Goal: Information Seeking & Learning: Find specific fact

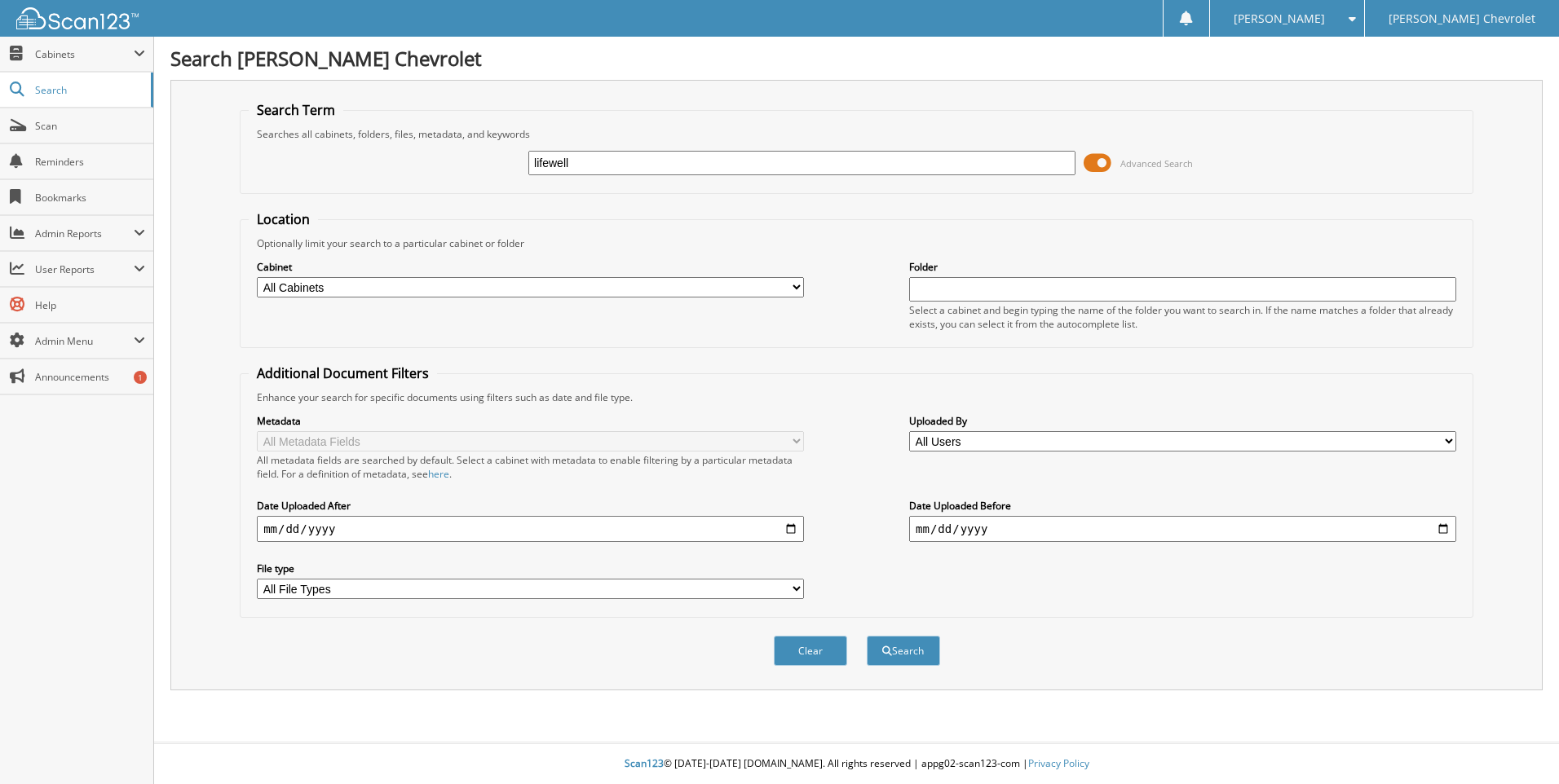
type input "lifewell"
click at [866, 636] on button "Search" at bounding box center [903, 651] width 74 height 30
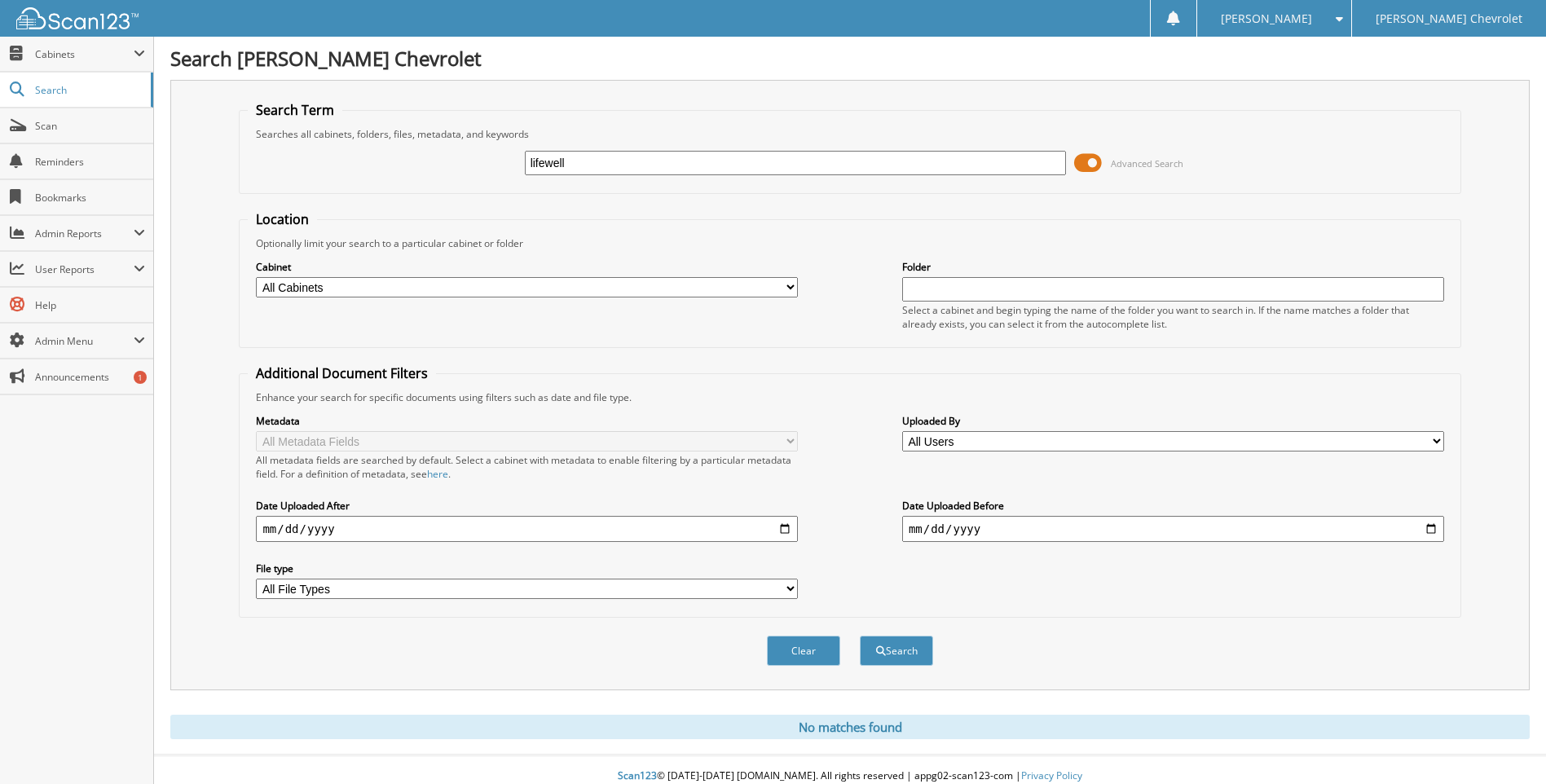
drag, startPoint x: 580, startPoint y: 170, endPoint x: 502, endPoint y: 164, distance: 78.2
click at [502, 164] on div "lifewell Advanced Search" at bounding box center [849, 162] width 1204 height 44
type input "Lifewell pharmacy"
click at [860, 636] on button "Search" at bounding box center [896, 651] width 74 height 30
drag, startPoint x: 636, startPoint y: 165, endPoint x: 432, endPoint y: 166, distance: 204.0
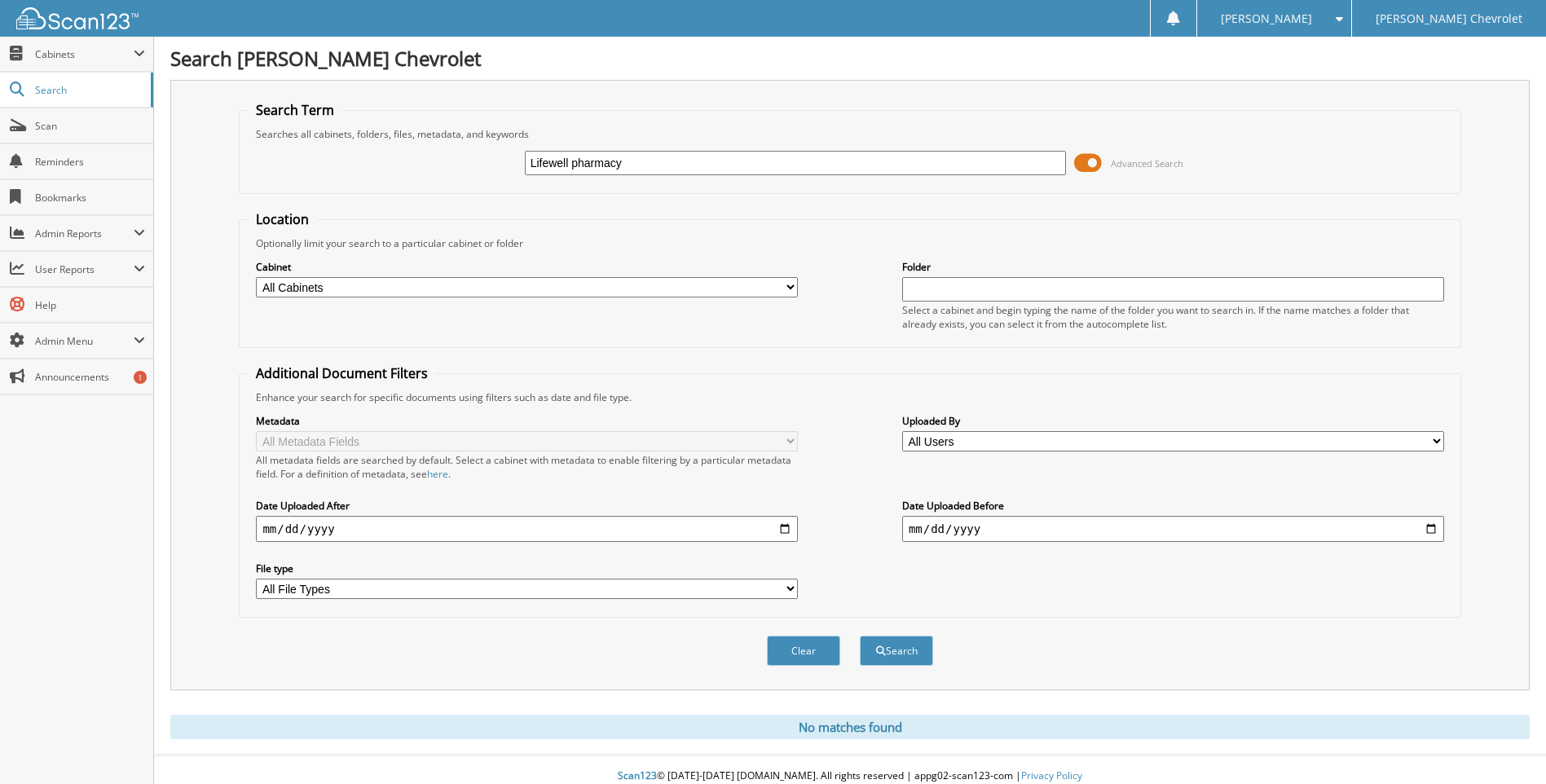
click at [432, 166] on div "Lifewell pharmacy Advanced Search" at bounding box center [849, 162] width 1204 height 44
type input "t"
type input "T7212"
click at [906, 652] on button "Search" at bounding box center [896, 651] width 74 height 30
drag, startPoint x: 586, startPoint y: 164, endPoint x: 490, endPoint y: 166, distance: 96.0
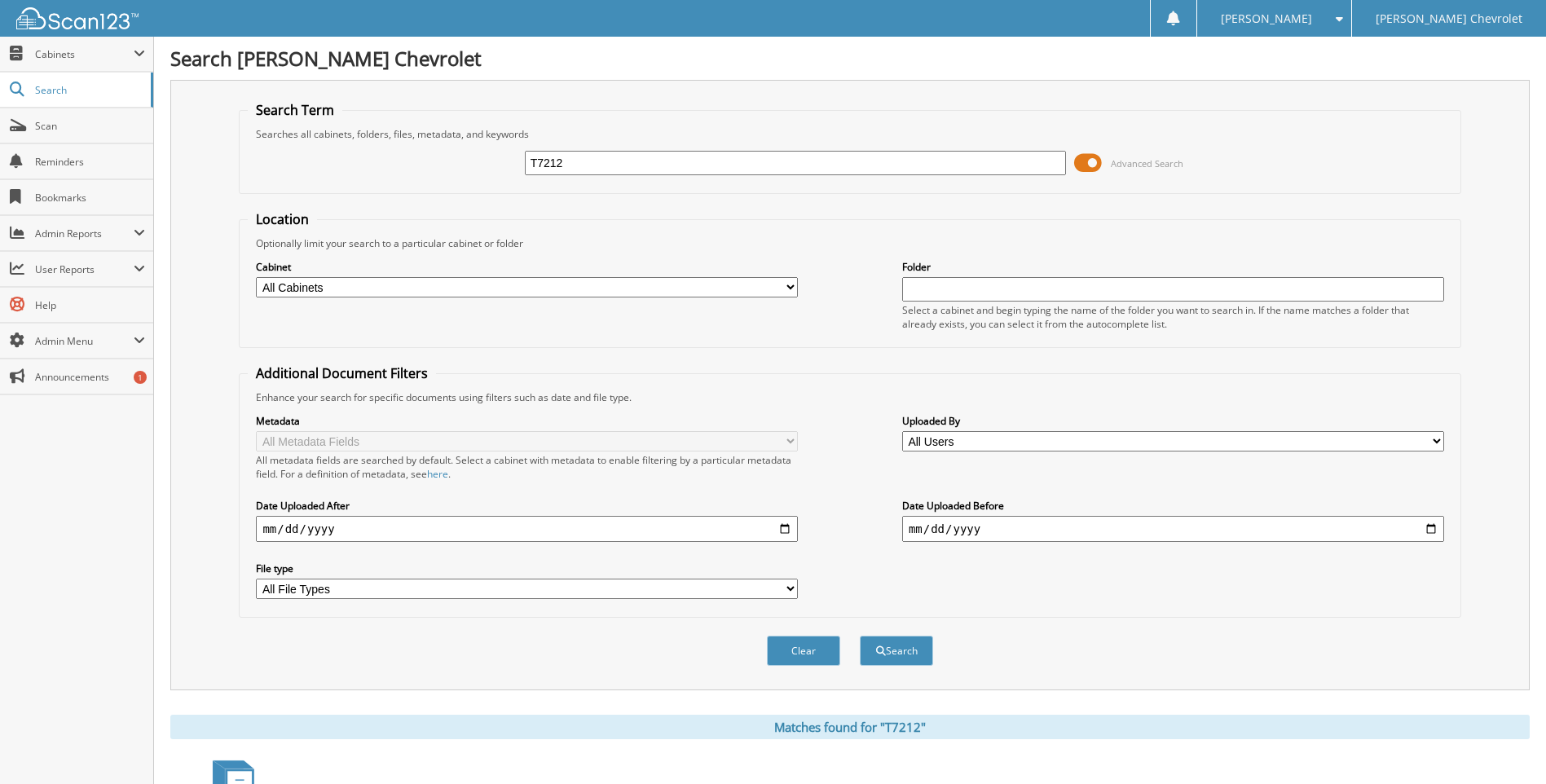
click at [490, 166] on div "T7212 Advanced Search" at bounding box center [849, 162] width 1204 height 44
type input "T7212"
click at [860, 636] on button "Search" at bounding box center [896, 651] width 74 height 30
click at [39, 89] on span "Search" at bounding box center [89, 89] width 107 height 14
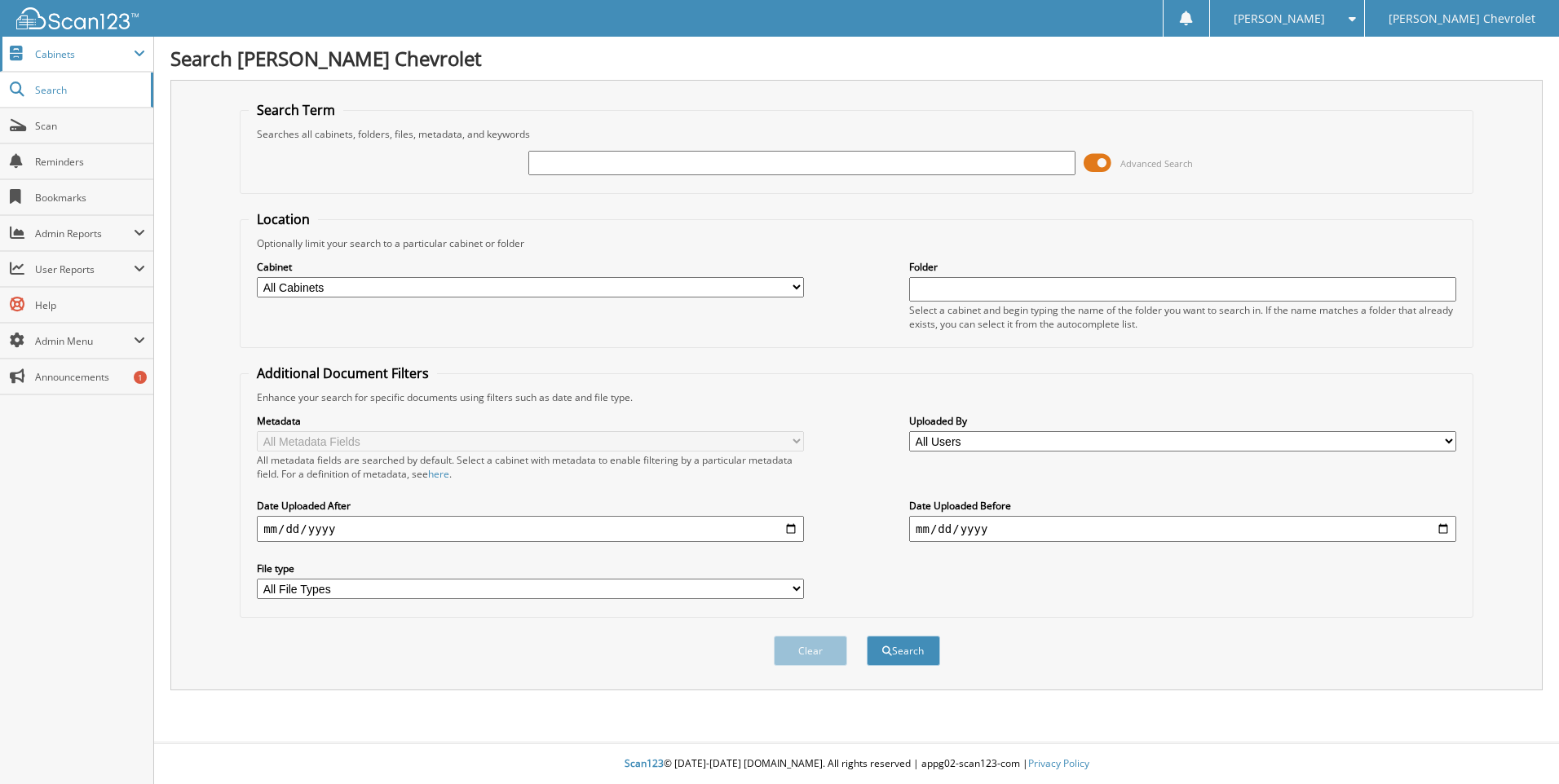
click at [42, 55] on span "Cabinets" at bounding box center [85, 54] width 99 height 14
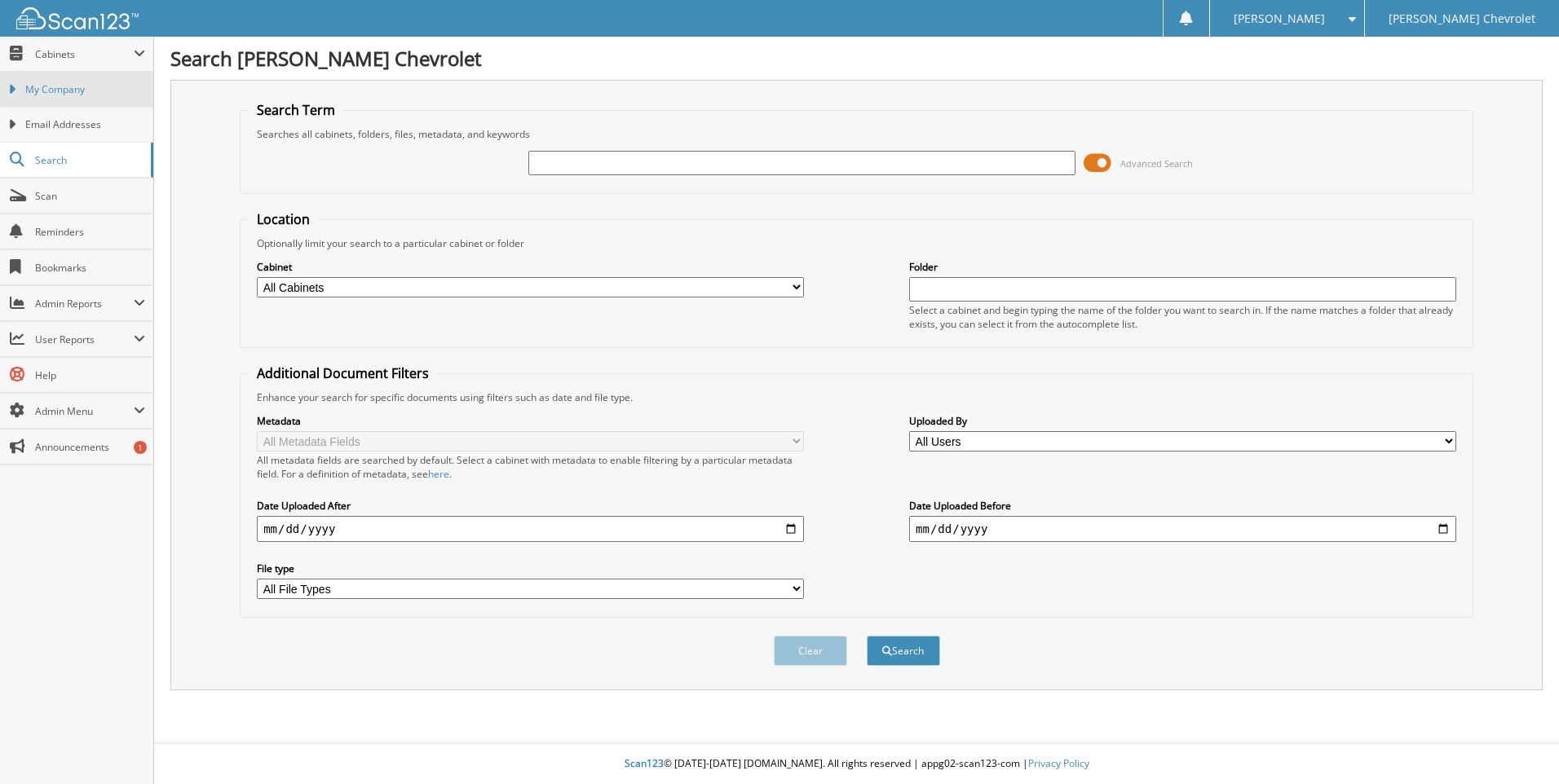
click at [31, 89] on span "My Company" at bounding box center [85, 89] width 120 height 15
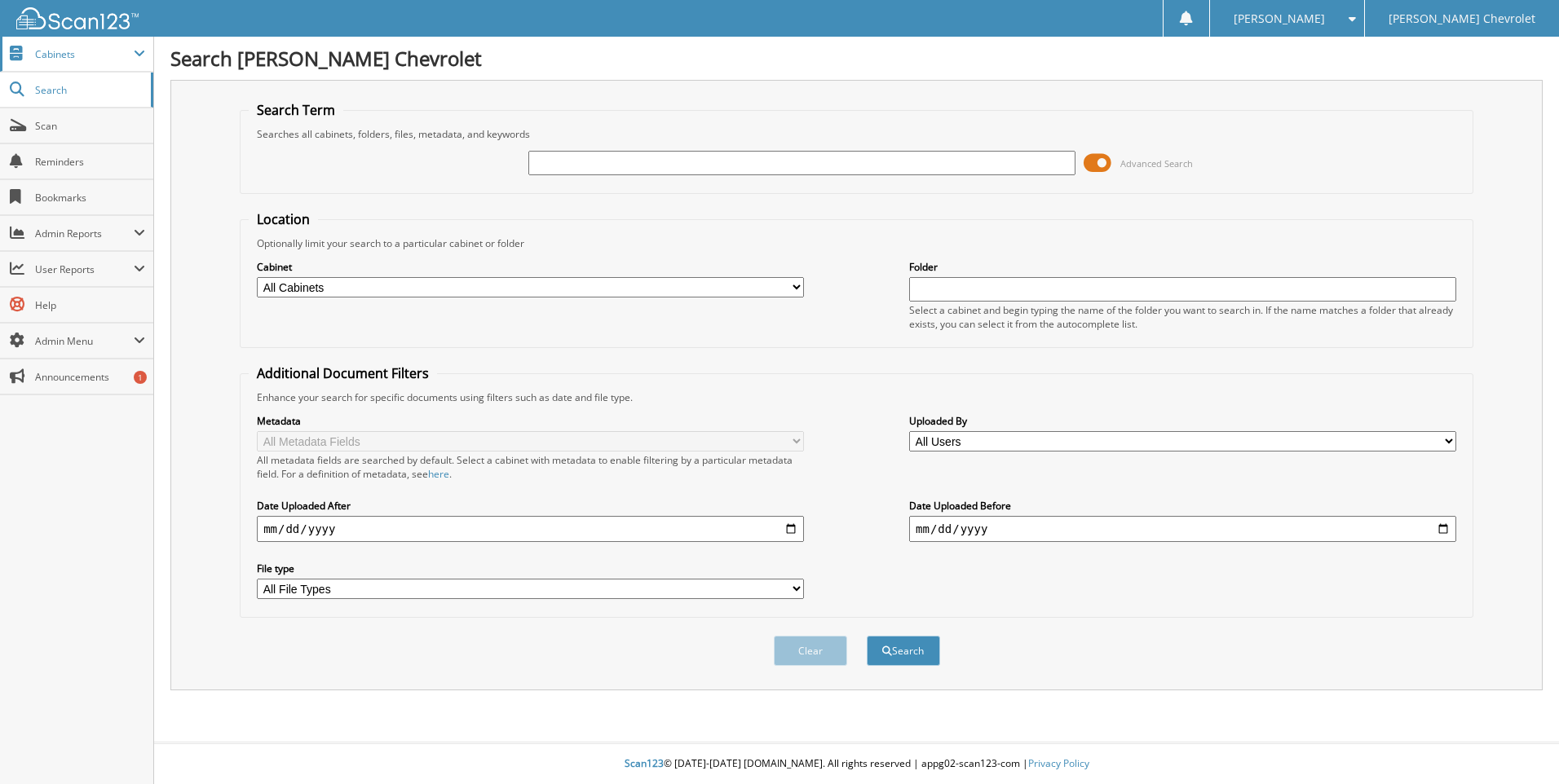
click at [14, 48] on span at bounding box center [17, 54] width 16 height 15
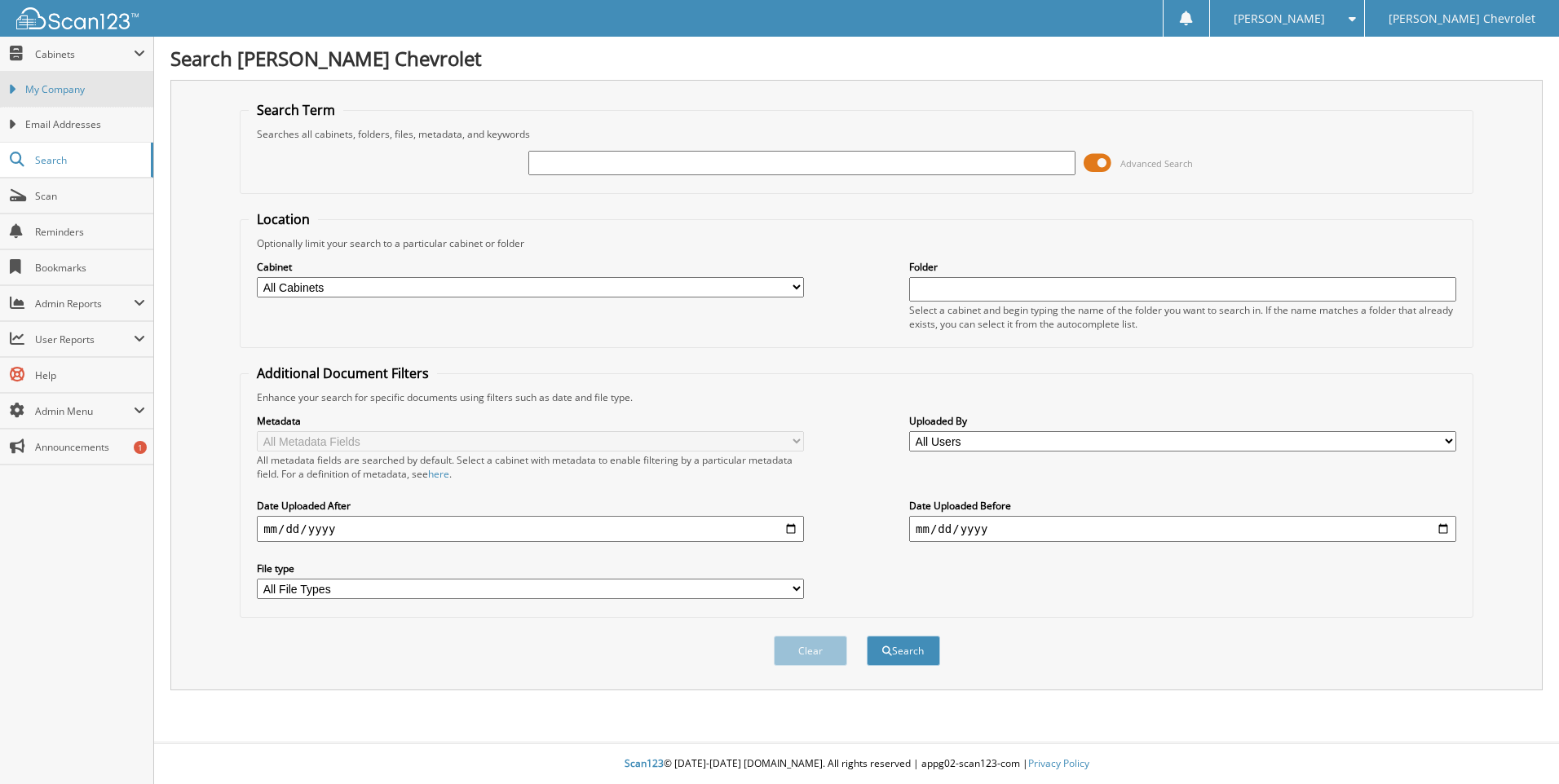
click at [26, 86] on span "My Company" at bounding box center [85, 89] width 120 height 15
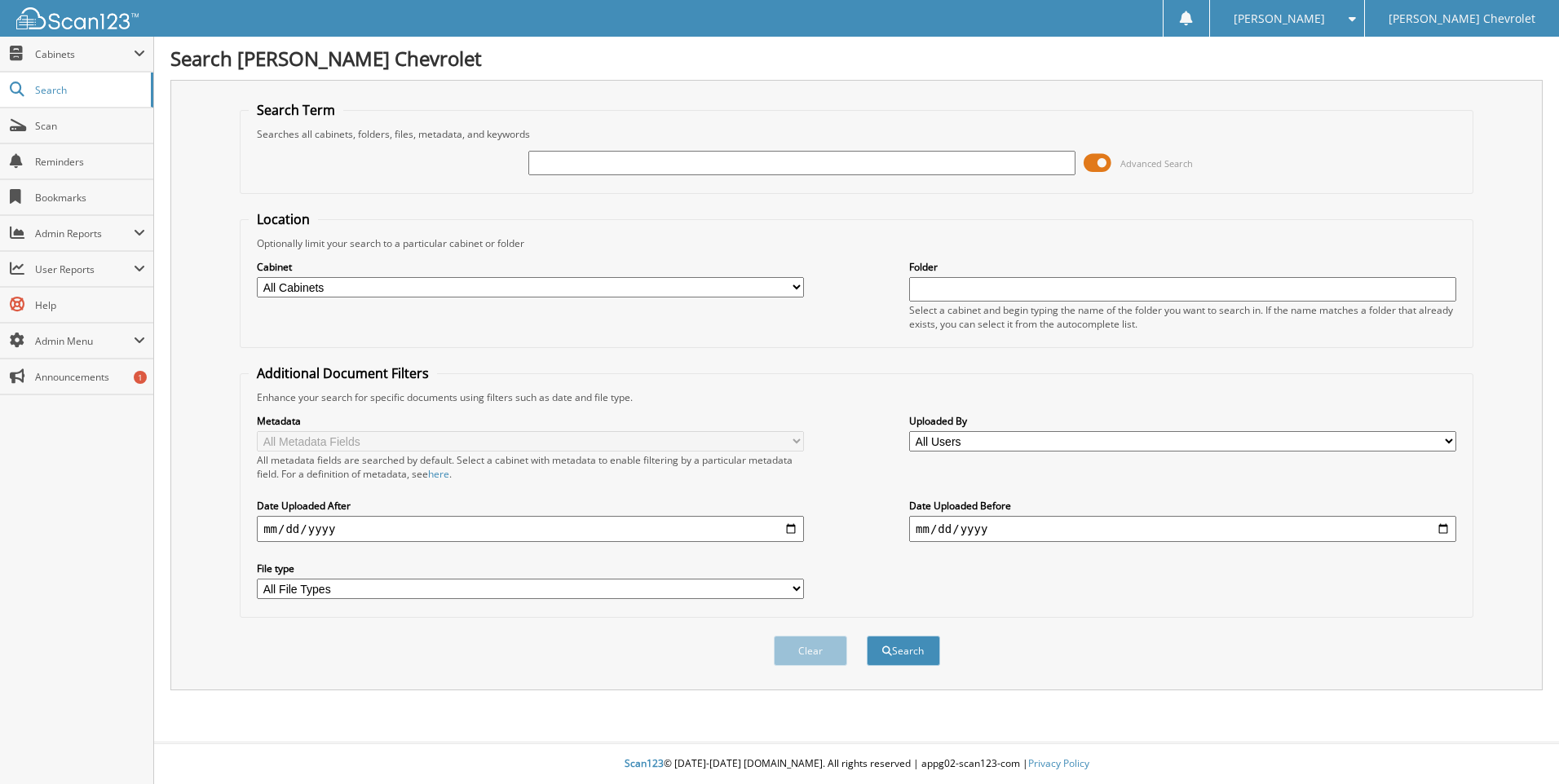
click at [1109, 162] on span at bounding box center [1097, 163] width 28 height 24
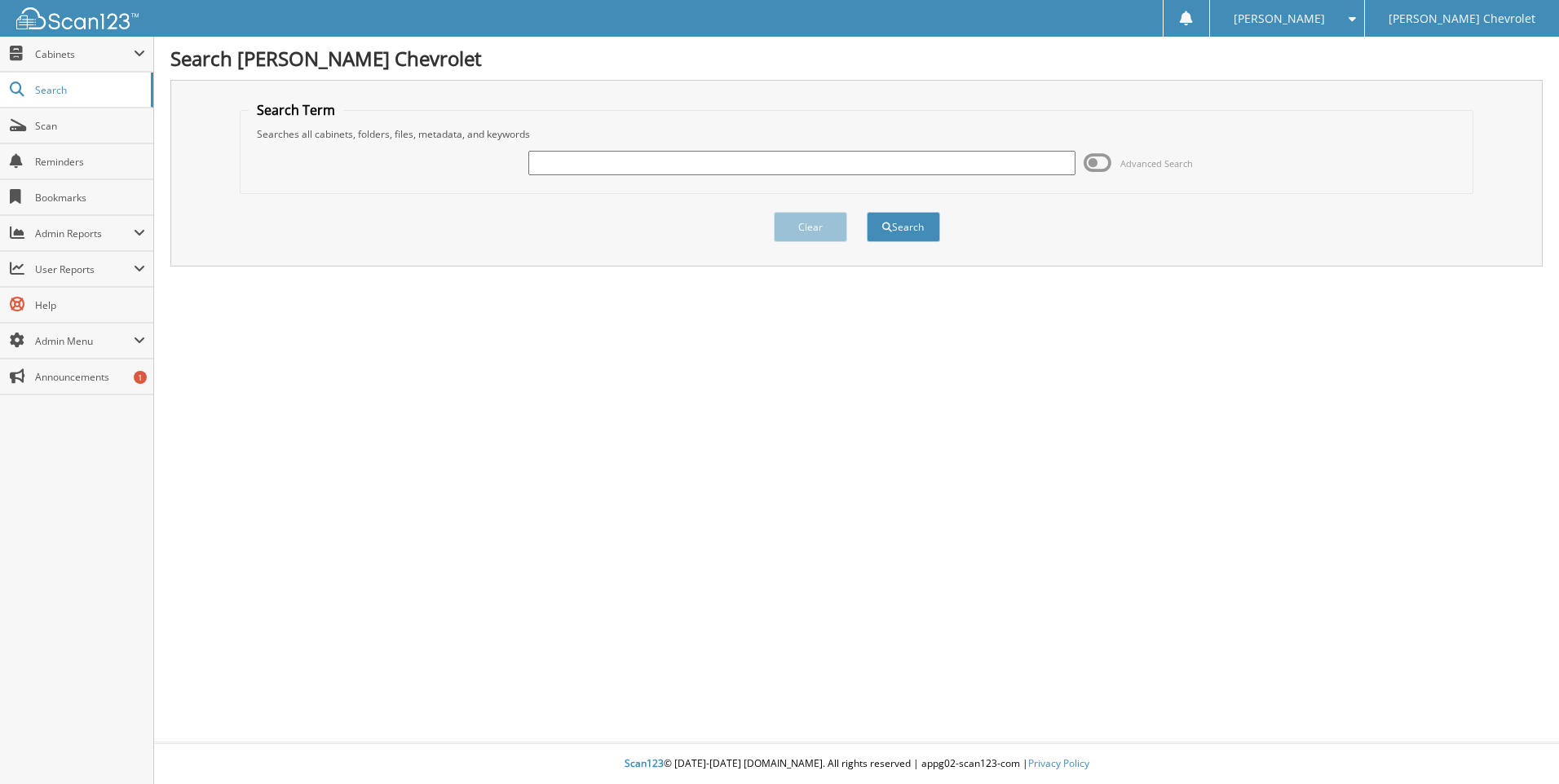
click at [541, 167] on input "text" at bounding box center [802, 163] width 547 height 24
type input "T7212"
click at [866, 212] on button "Search" at bounding box center [903, 227] width 74 height 30
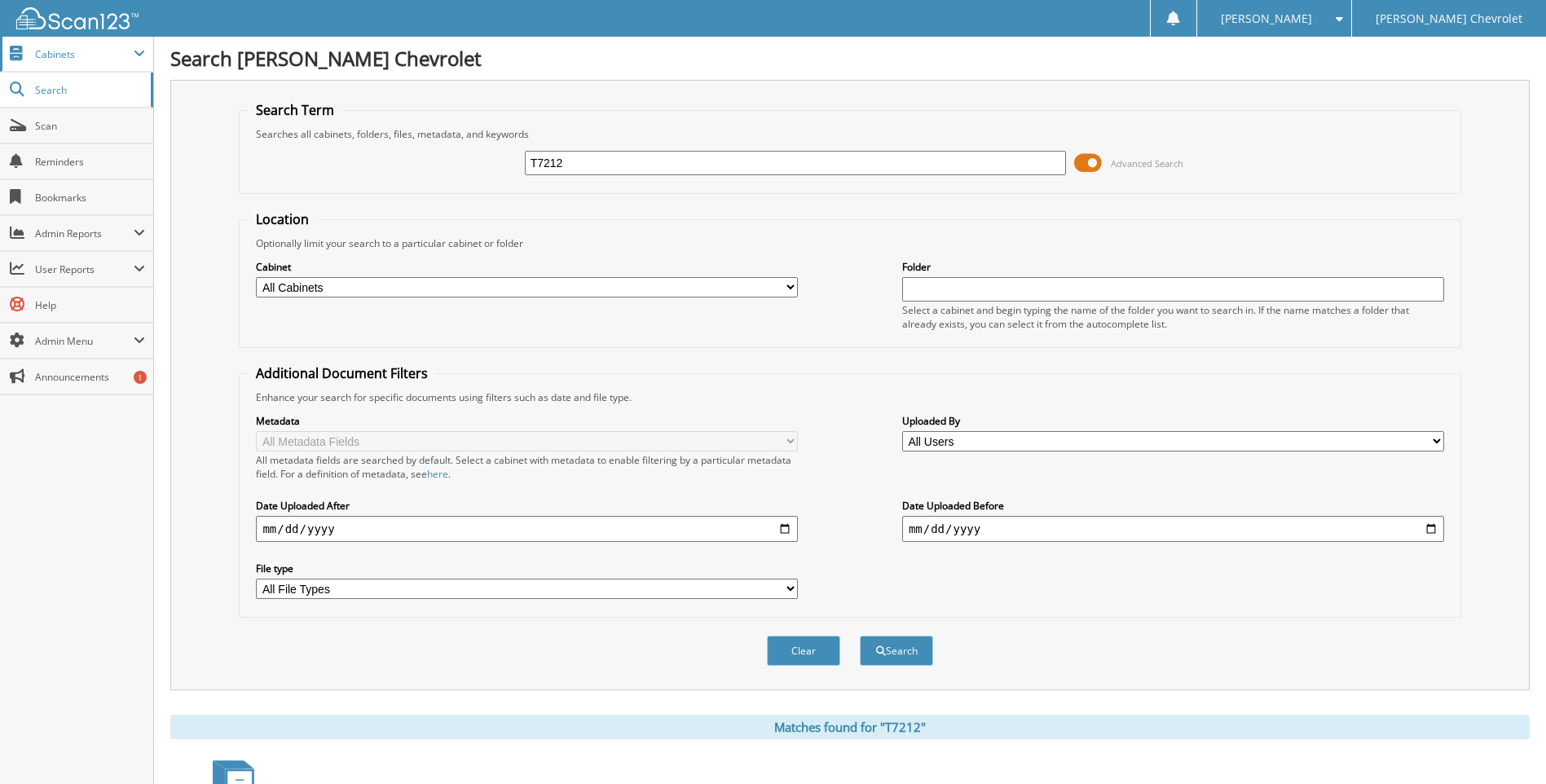
click at [36, 58] on span "Cabinets" at bounding box center [85, 54] width 99 height 14
